Goal: Task Accomplishment & Management: Use online tool/utility

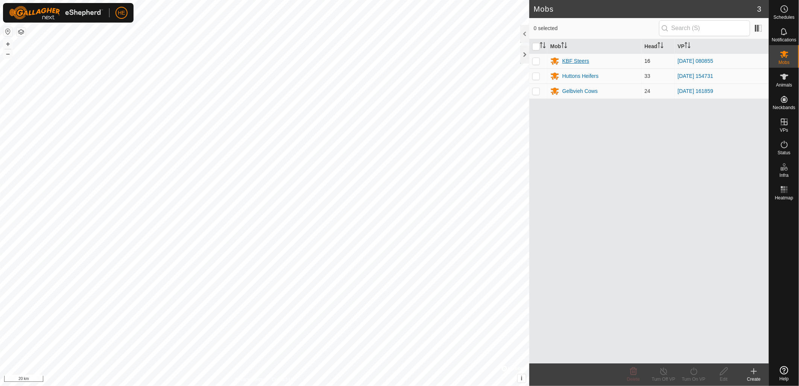
click at [582, 61] on div "KBF Steers" at bounding box center [576, 61] width 27 height 8
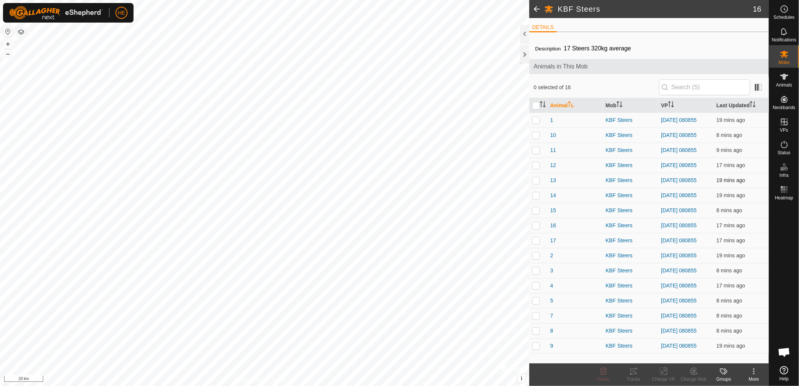
scroll to position [356, 0]
click at [540, 107] on icon "Activate to sort" at bounding box center [543, 104] width 6 height 6
click at [533, 104] on input "checkbox" at bounding box center [537, 106] width 8 height 8
checkbox input "true"
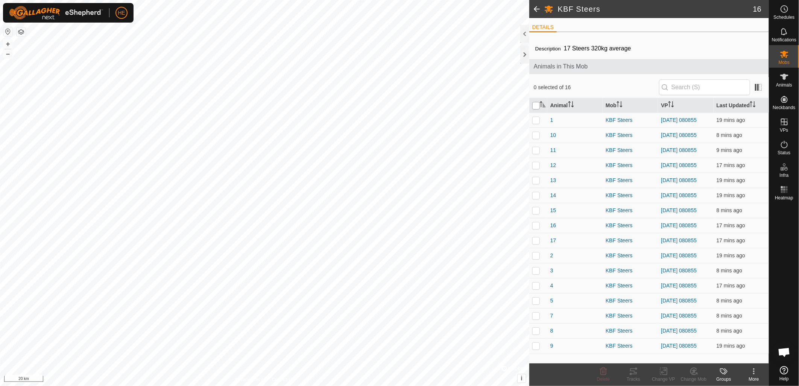
checkbox input "true"
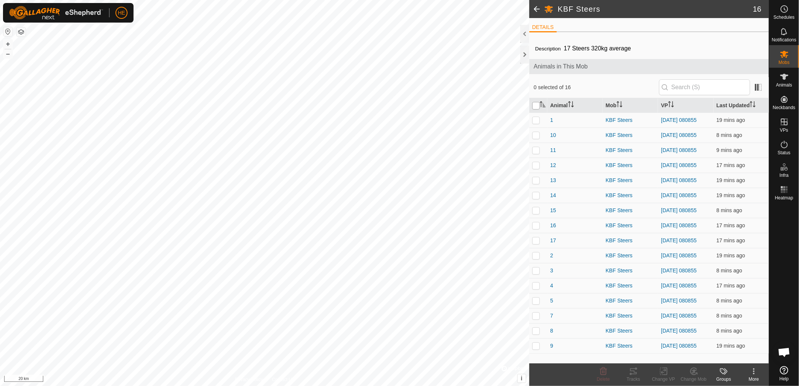
checkbox input "true"
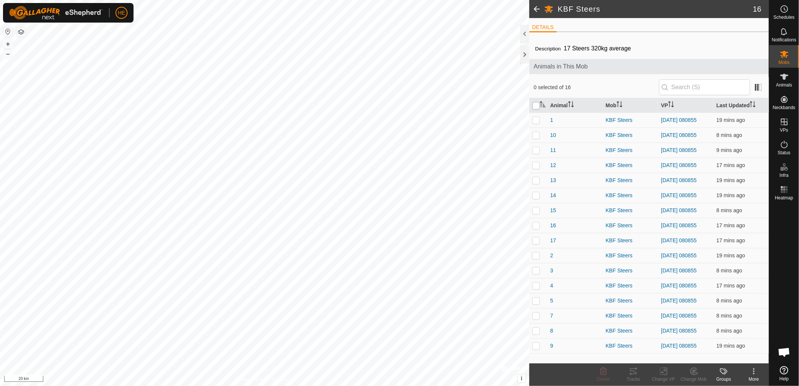
checkbox input "true"
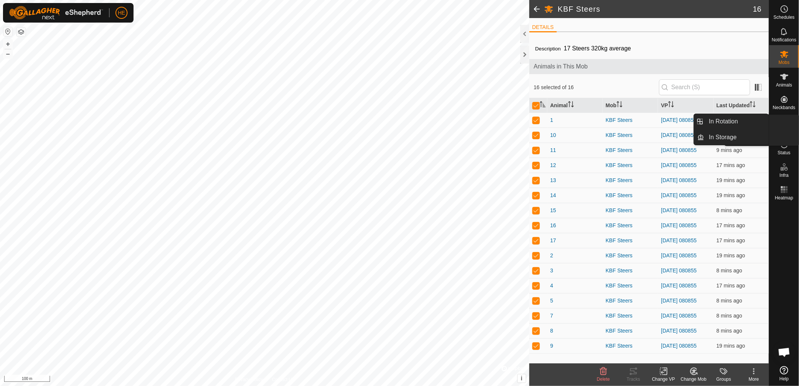
click at [787, 128] on span "VPs" at bounding box center [784, 130] width 8 height 5
click at [744, 123] on link "In Rotation" at bounding box center [737, 121] width 64 height 15
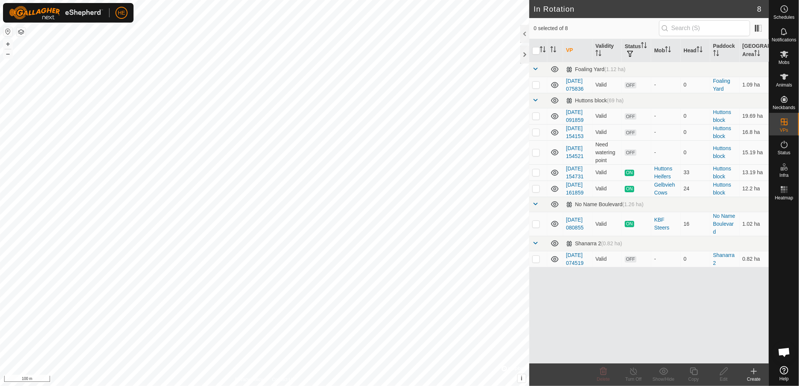
click at [757, 377] on div "Create" at bounding box center [754, 379] width 30 height 7
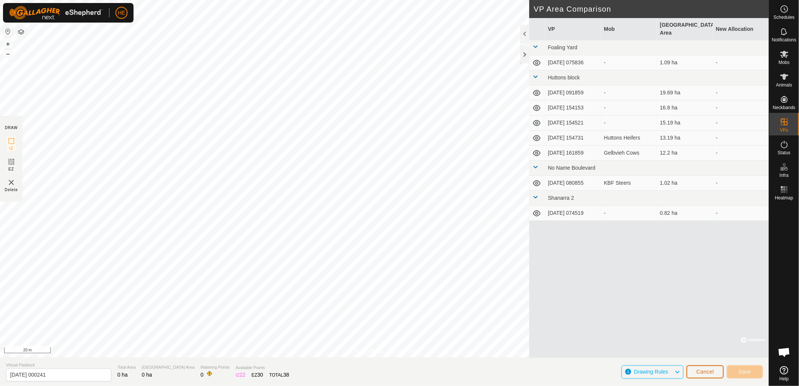
click at [699, 373] on span "Cancel" at bounding box center [706, 372] width 18 height 6
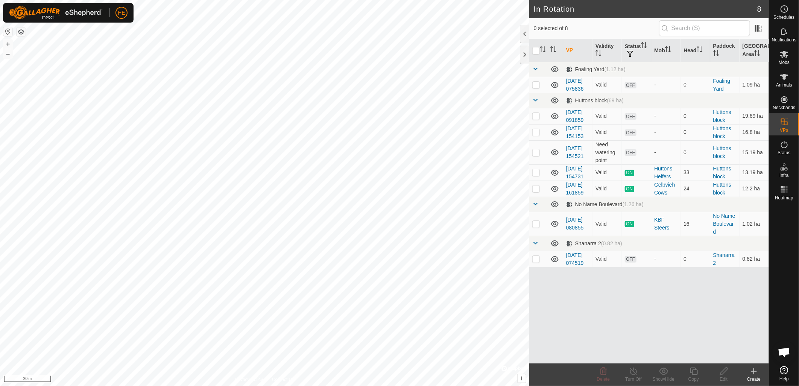
click at [758, 372] on icon at bounding box center [754, 371] width 9 height 9
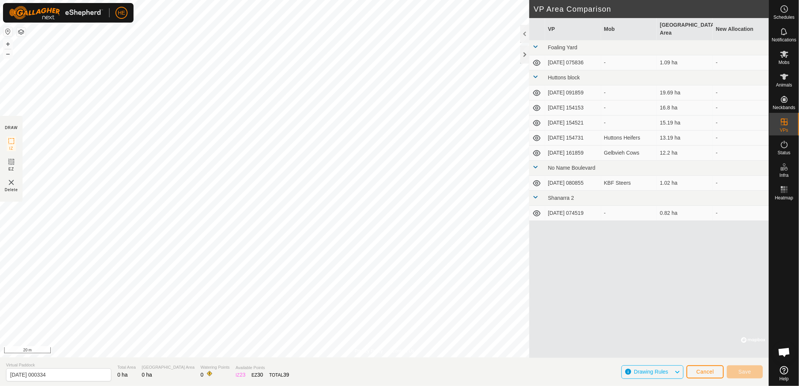
click at [343, 0] on html "HE Schedules Notifications Mobs Animals Neckbands VPs Status Infra Heatmap Help…" at bounding box center [399, 193] width 799 height 386
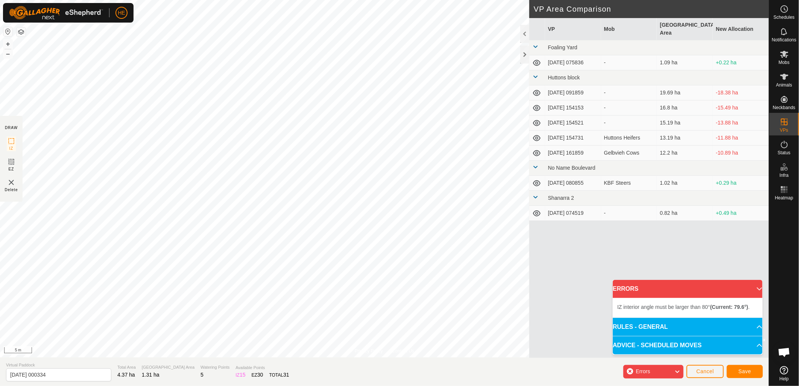
click at [0, 192] on html "HE Schedules Notifications Mobs Animals Neckbands VPs Status Infra Heatmap Help…" at bounding box center [399, 193] width 799 height 386
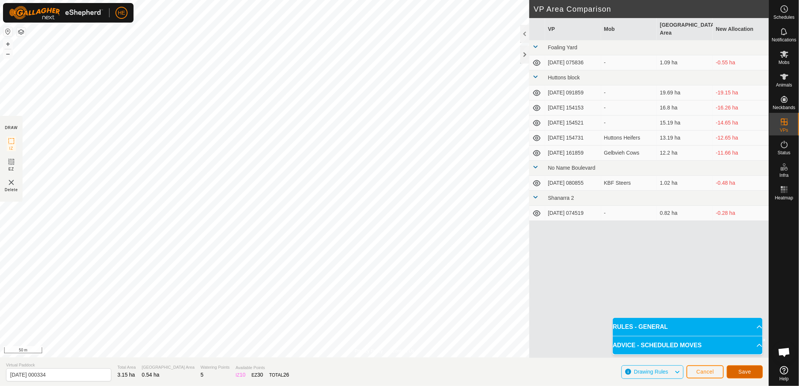
click at [745, 371] on span "Save" at bounding box center [745, 372] width 13 height 6
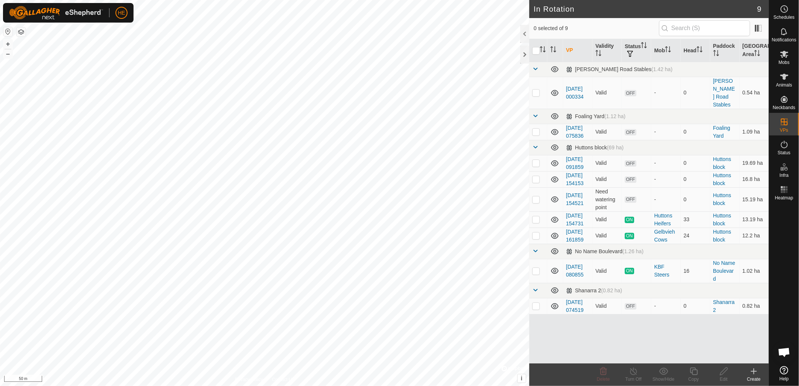
checkbox input "true"
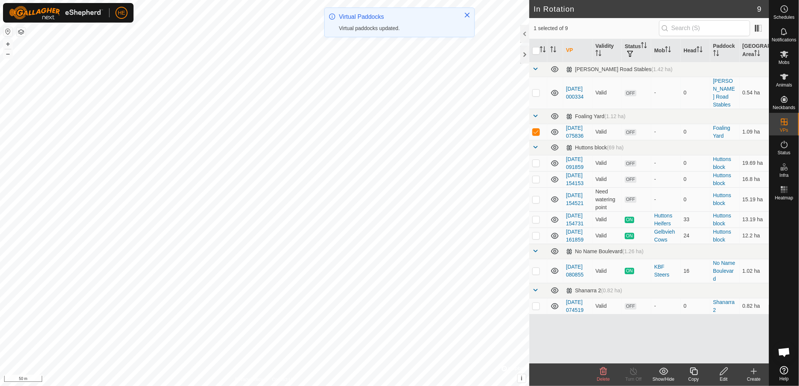
click at [604, 375] on icon at bounding box center [603, 372] width 7 height 8
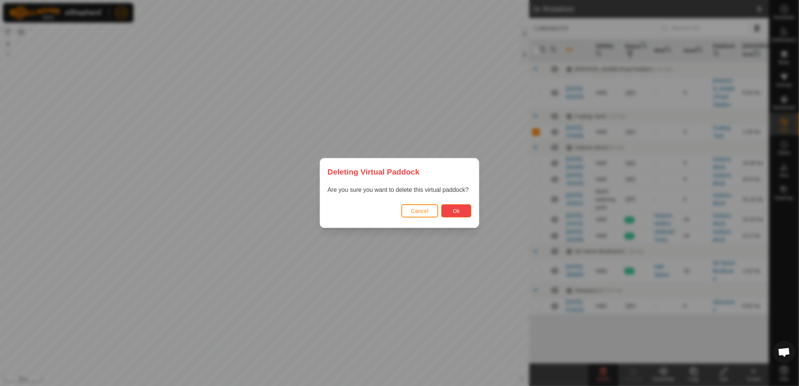
click at [460, 215] on button "Ok" at bounding box center [457, 210] width 30 height 13
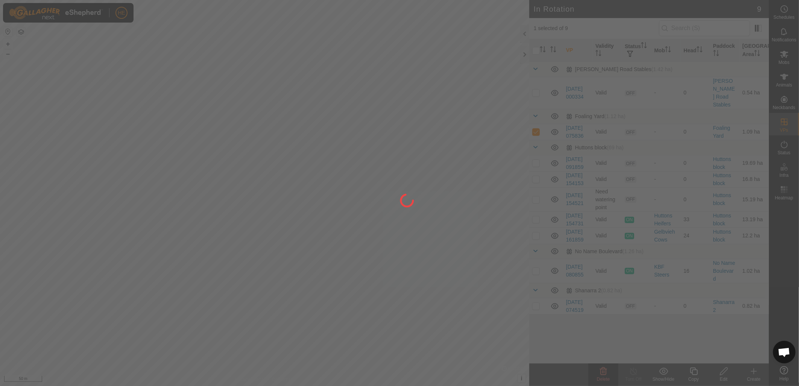
checkbox input "false"
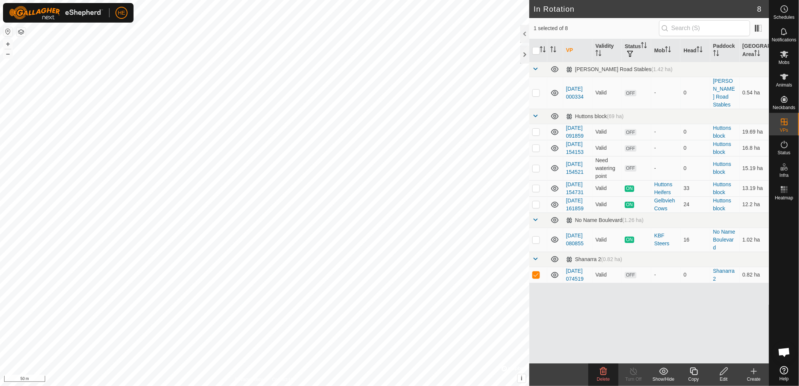
click at [605, 372] on icon at bounding box center [603, 372] width 7 height 8
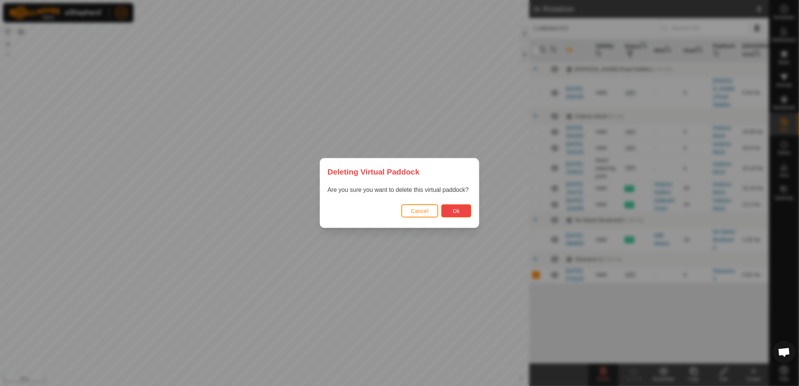
click at [464, 214] on button "Ok" at bounding box center [457, 210] width 30 height 13
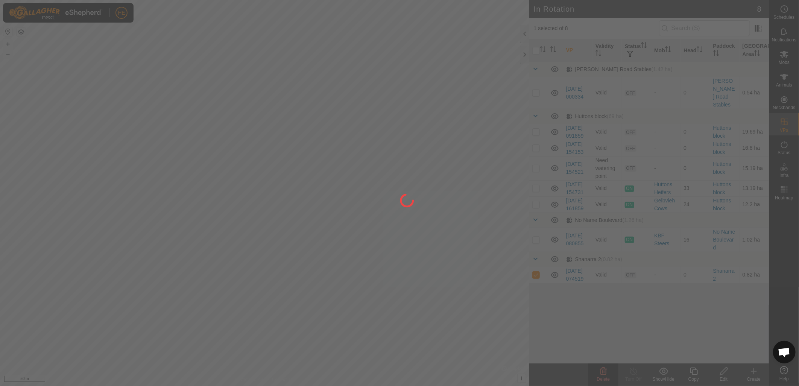
checkbox input "false"
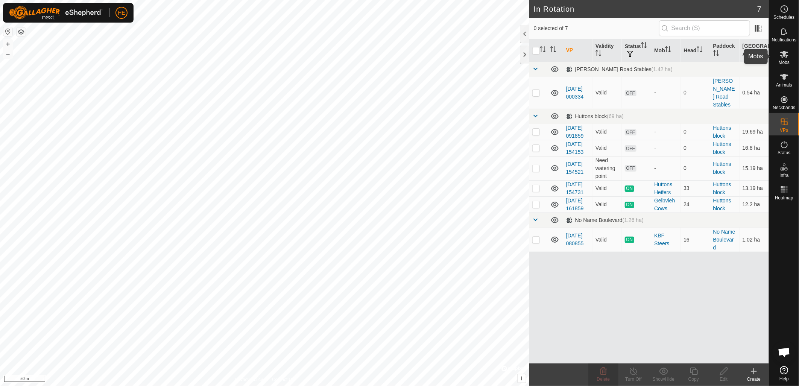
click at [781, 53] on icon at bounding box center [785, 54] width 8 height 7
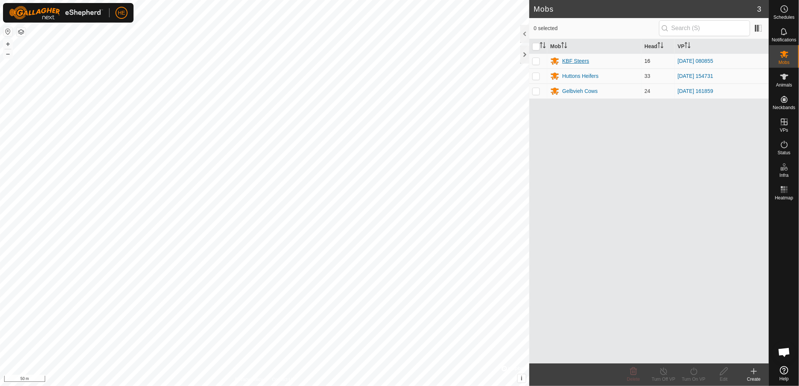
click at [570, 61] on div "KBF Steers" at bounding box center [576, 61] width 27 height 8
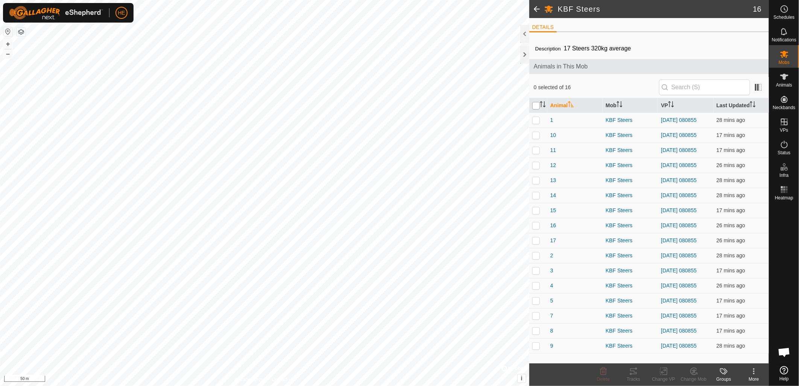
click at [537, 107] on input "checkbox" at bounding box center [537, 106] width 8 height 8
checkbox input "true"
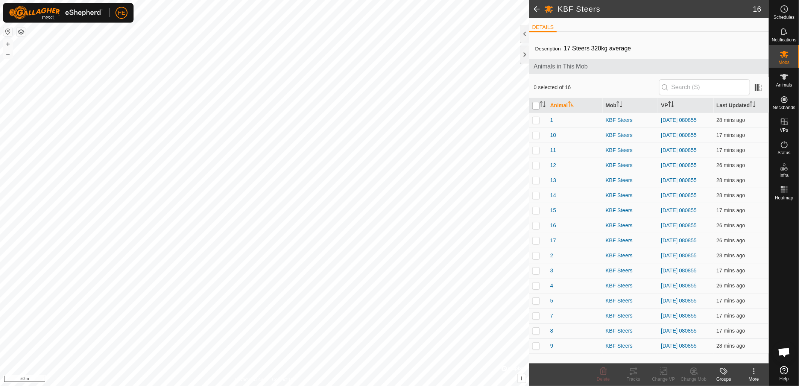
checkbox input "true"
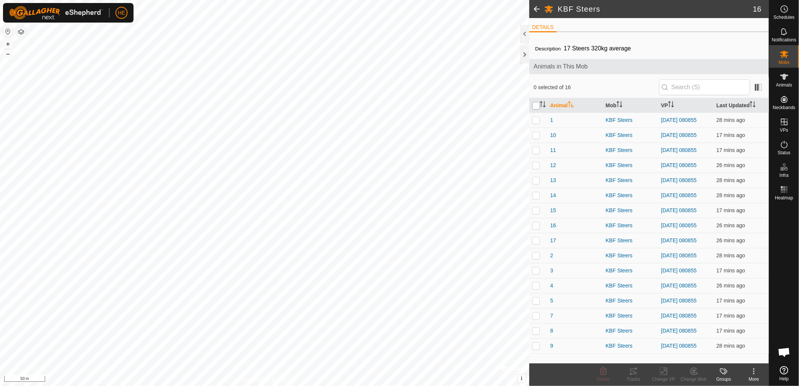
checkbox input "true"
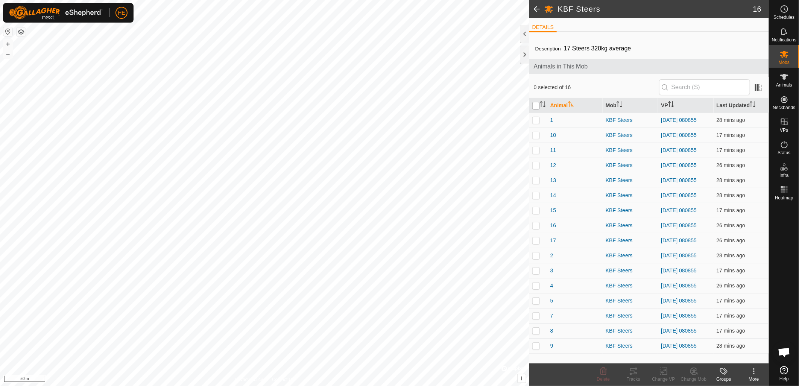
checkbox input "true"
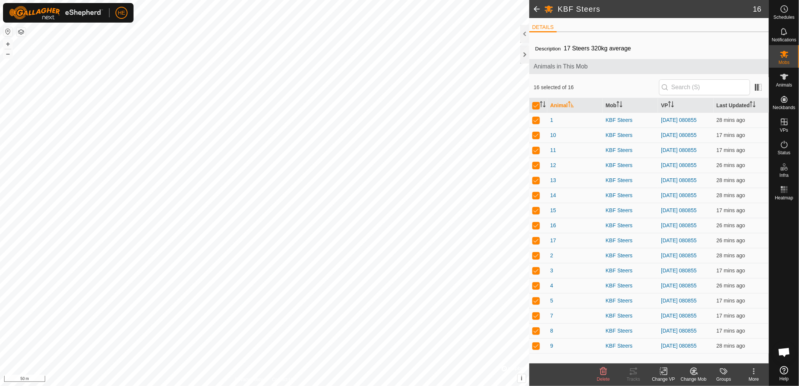
click at [660, 373] on icon at bounding box center [663, 371] width 9 height 9
click at [678, 337] on link "Choose VP..." at bounding box center [686, 339] width 75 height 15
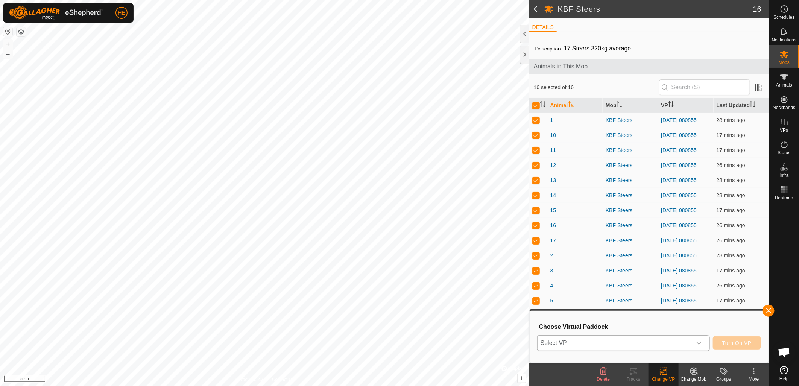
click at [622, 344] on span "Select VP" at bounding box center [615, 343] width 154 height 15
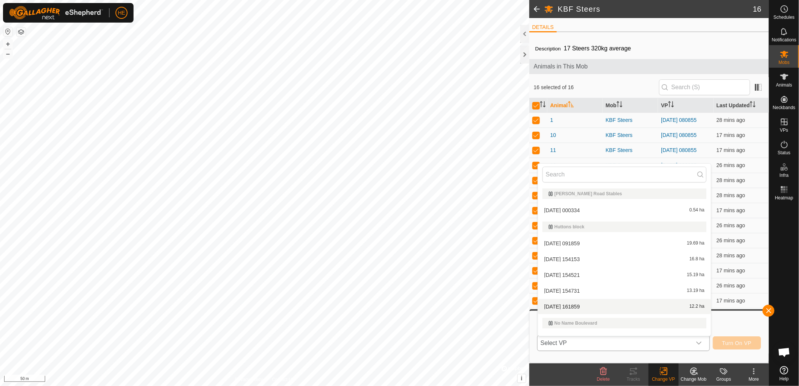
scroll to position [11, 0]
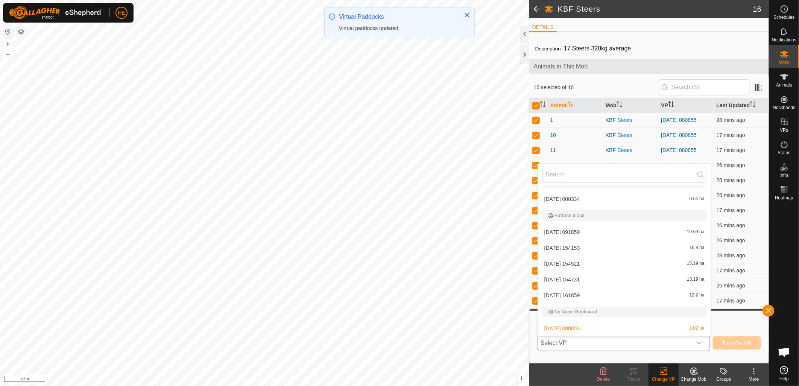
click at [367, 386] on html "HE Schedules Notifications Mobs Animals Neckbands VPs Status Infra Heatmap Help…" at bounding box center [399, 193] width 799 height 386
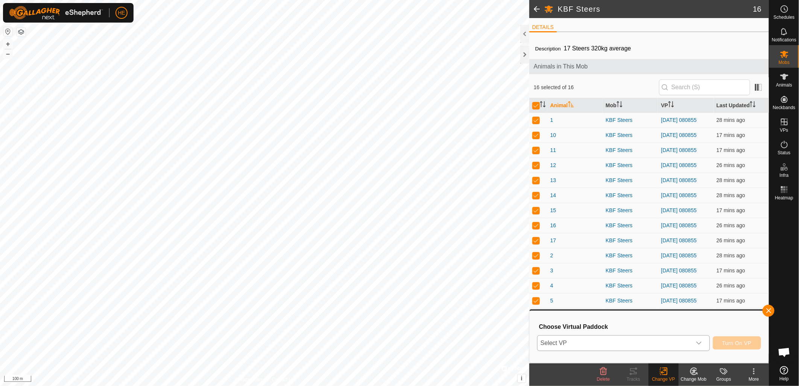
click at [615, 339] on span "Select VP" at bounding box center [615, 343] width 154 height 15
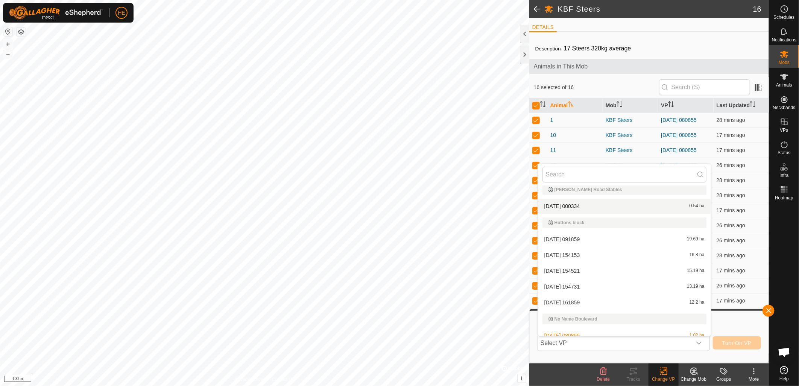
scroll to position [0, 0]
click at [562, 210] on li "[DATE] 000334 0.54 ha" at bounding box center [624, 210] width 173 height 15
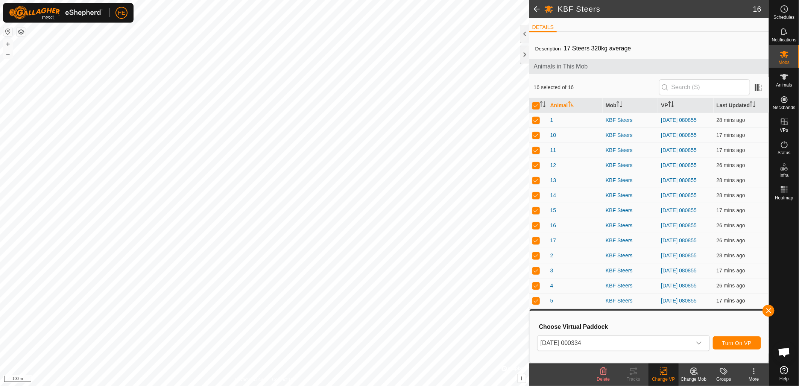
click at [543, 299] on div "KBF Steers 16 DETAILS Description 17 Steers 320kg average Animals in This Mob 1…" at bounding box center [384, 193] width 769 height 386
click at [745, 343] on span "Turn On VP" at bounding box center [737, 343] width 29 height 6
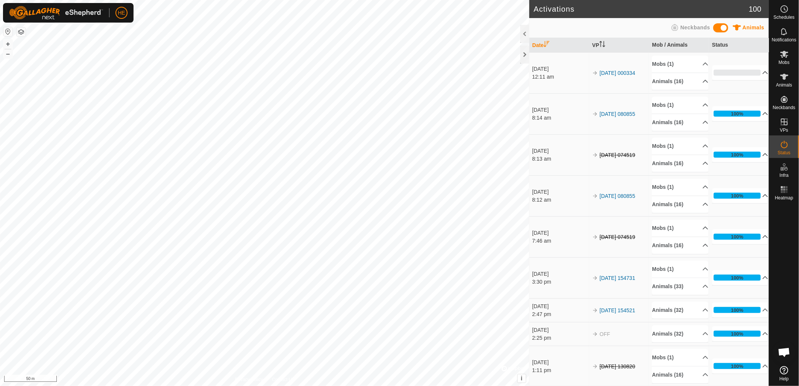
scroll to position [356, 0]
